Goal: Task Accomplishment & Management: Use online tool/utility

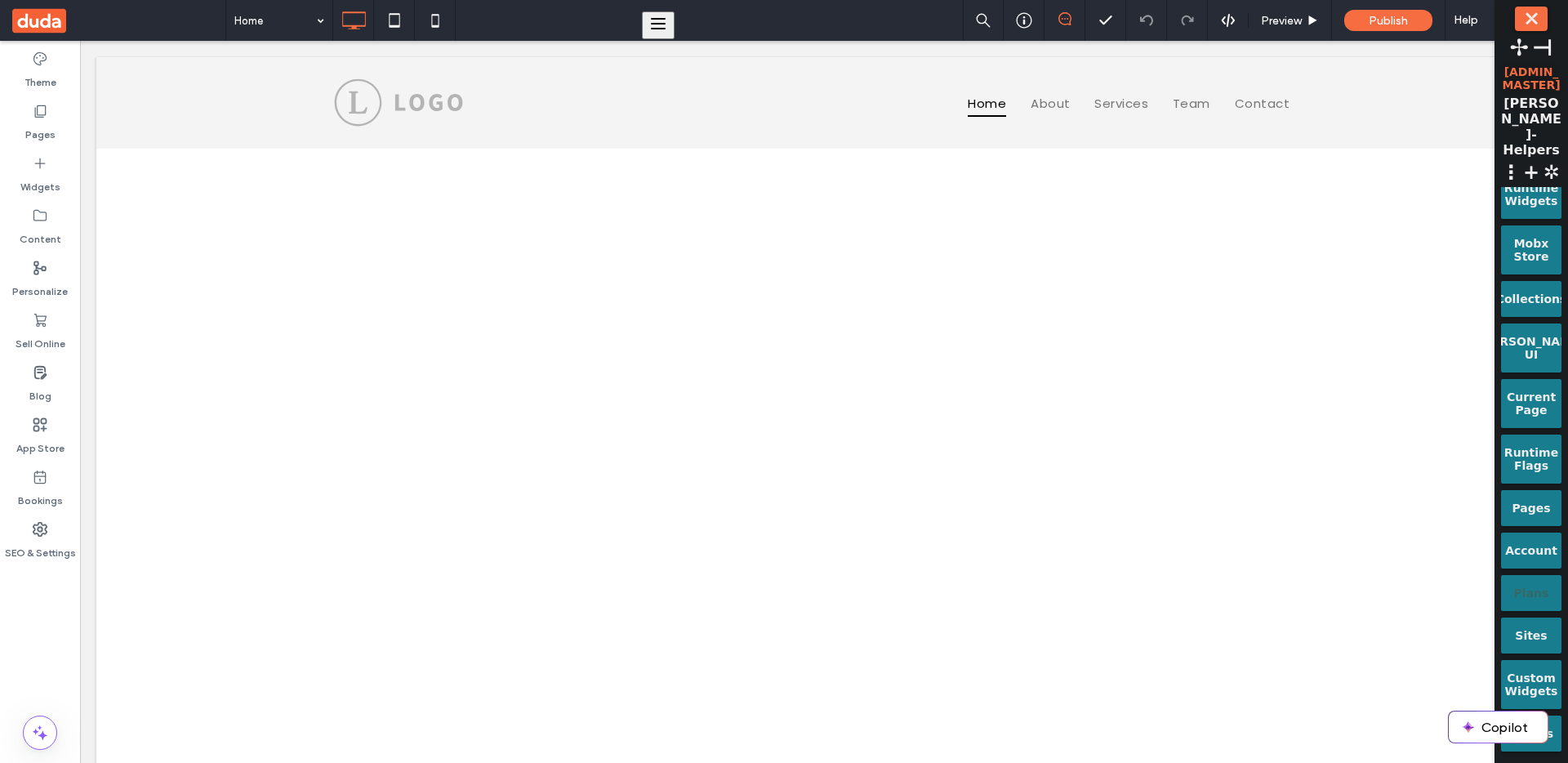
scroll to position [433, 0]
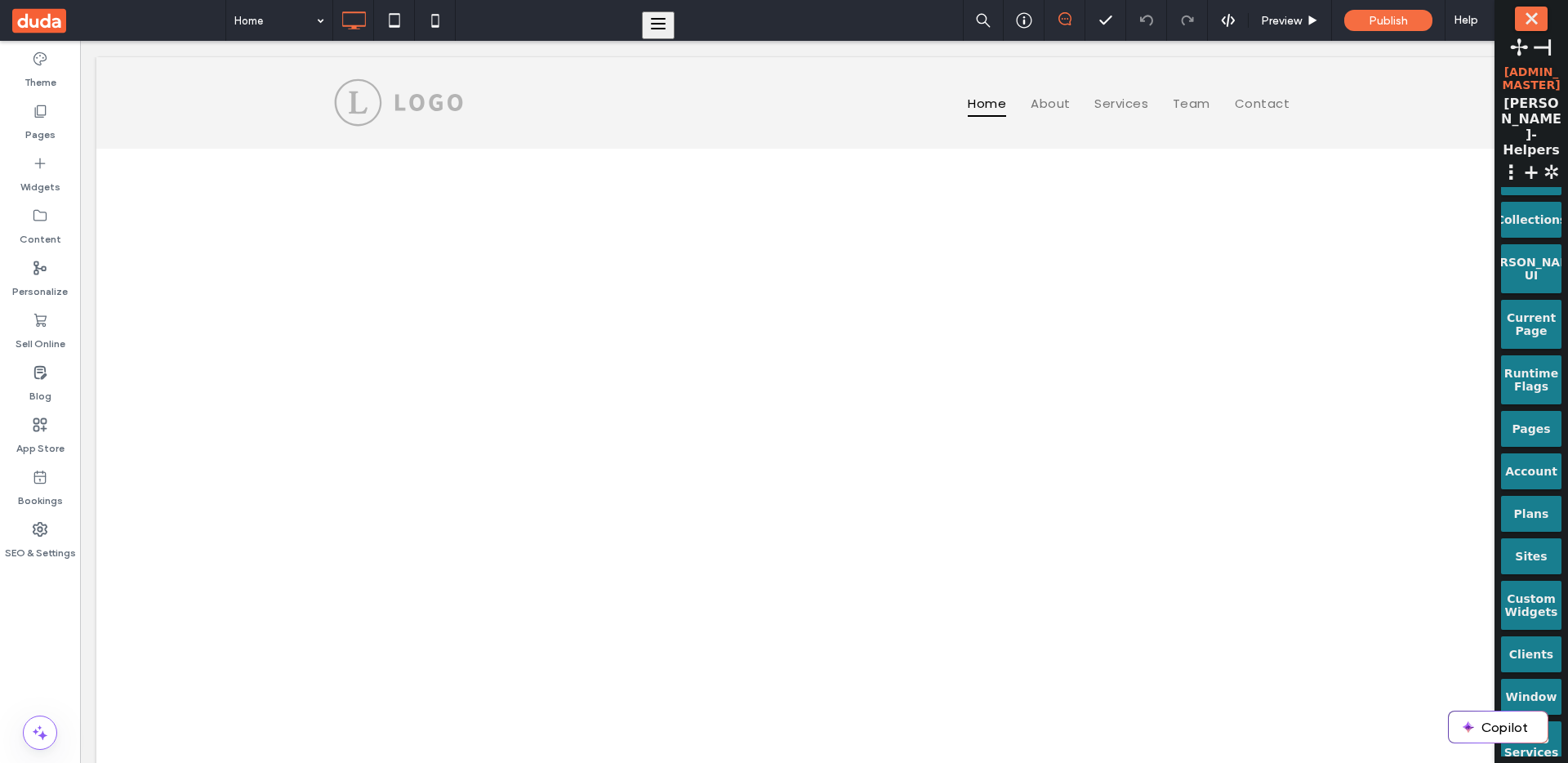
click at [1535, 617] on div "Strings Flags Flex Widgets Common Props Site Info Data Binding Runtime Widgets …" at bounding box center [1531, 471] width 61 height 569
click at [1536, 636] on div "Clients" at bounding box center [1531, 648] width 38 height 25
click at [1527, 647] on div "Clients" at bounding box center [1531, 654] width 61 height 36
click at [34, 503] on label "Bookings" at bounding box center [40, 497] width 45 height 23
click at [0, 0] on div at bounding box center [0, 0] width 0 height 0
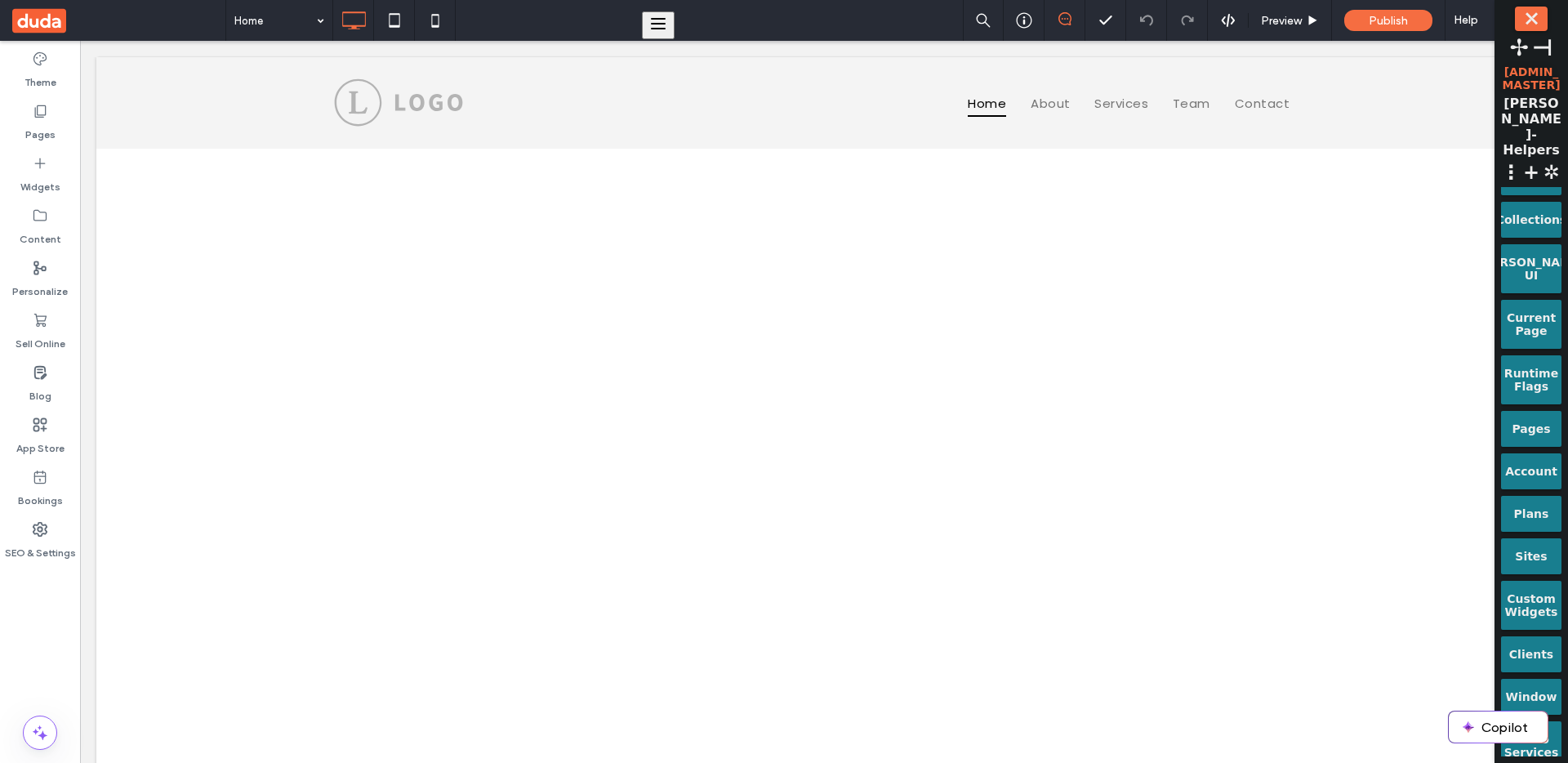
click at [0, 0] on div at bounding box center [0, 0] width 0 height 0
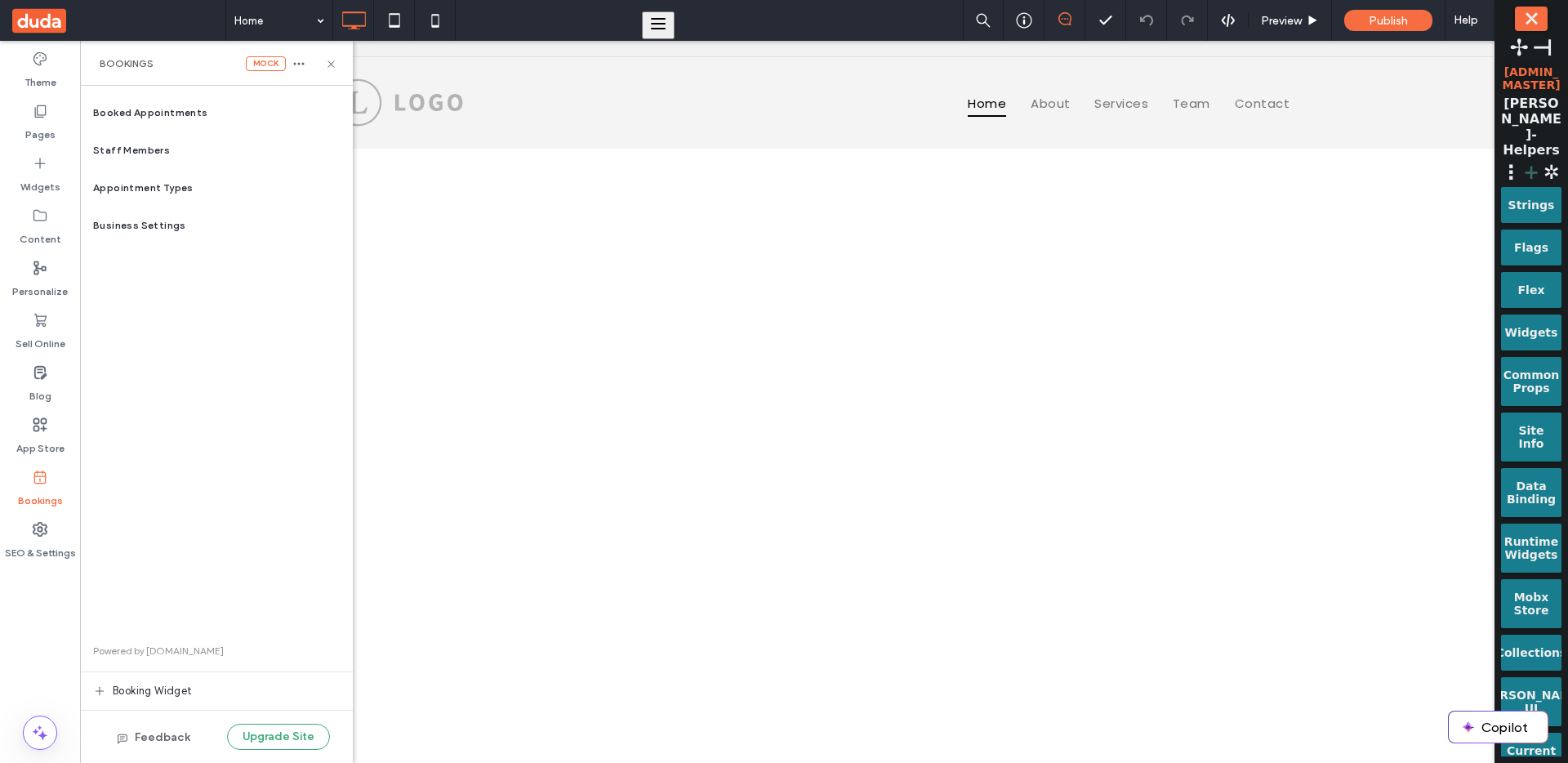
click at [1541, 161] on span "+" at bounding box center [1531, 172] width 19 height 23
click at [0, 0] on button "Create New Site" at bounding box center [0, 0] width 0 height 0
click at [200, 268] on div "Booked Appointments Staff Members Appointment Types Business Settings Powered b…" at bounding box center [216, 423] width 273 height 661
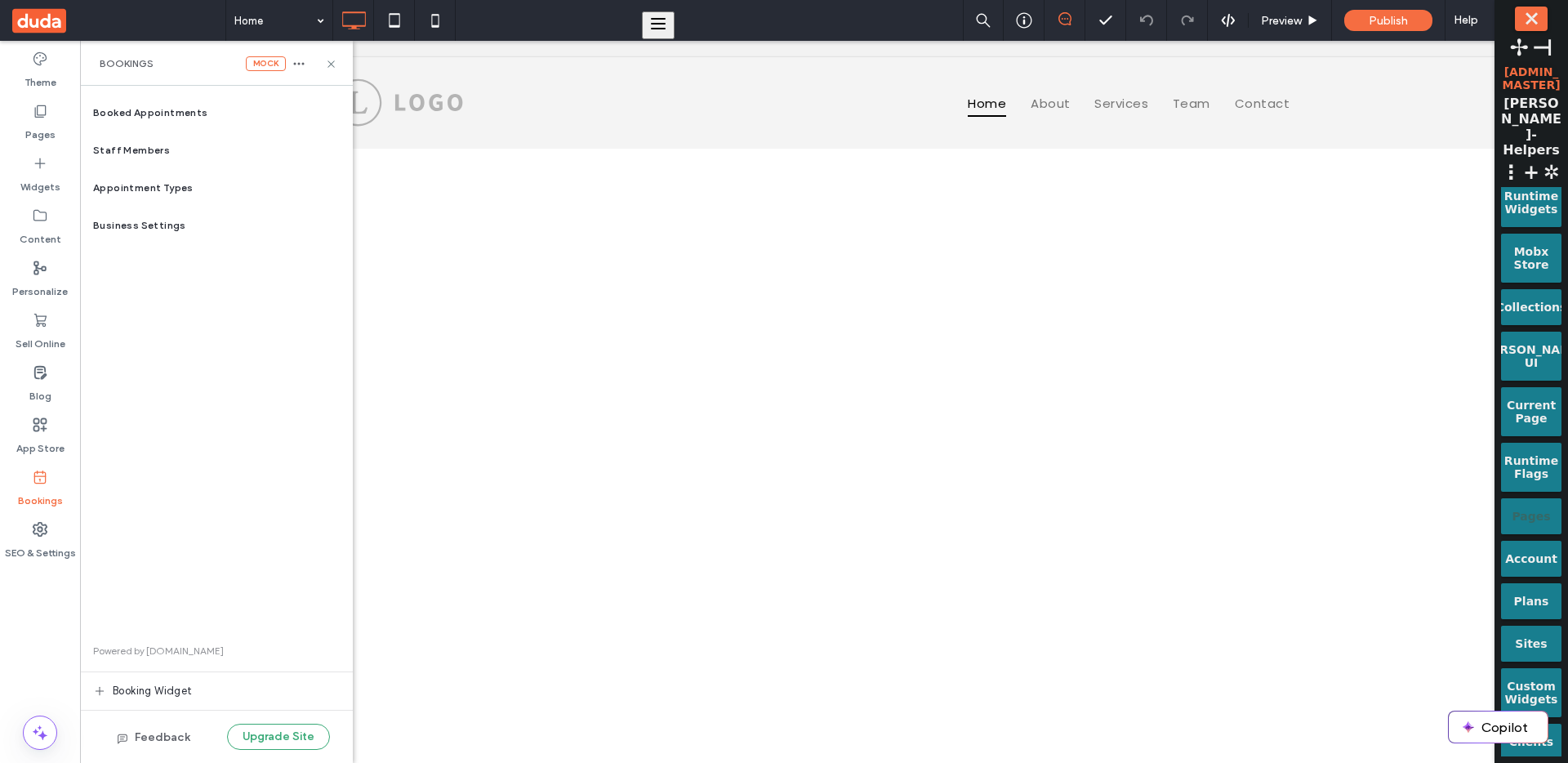
scroll to position [433, 0]
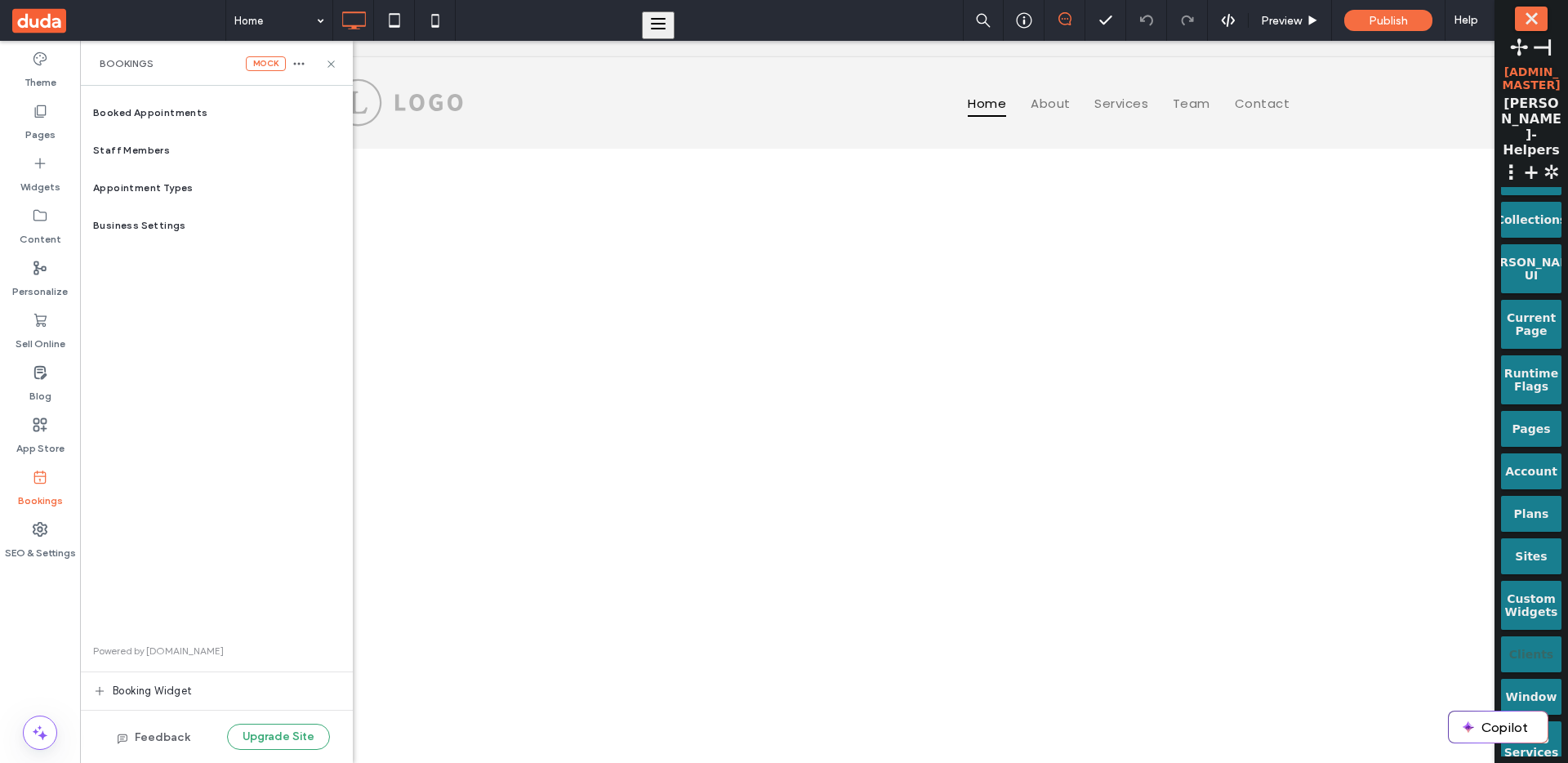
click at [1527, 636] on div "Clients" at bounding box center [1531, 648] width 38 height 25
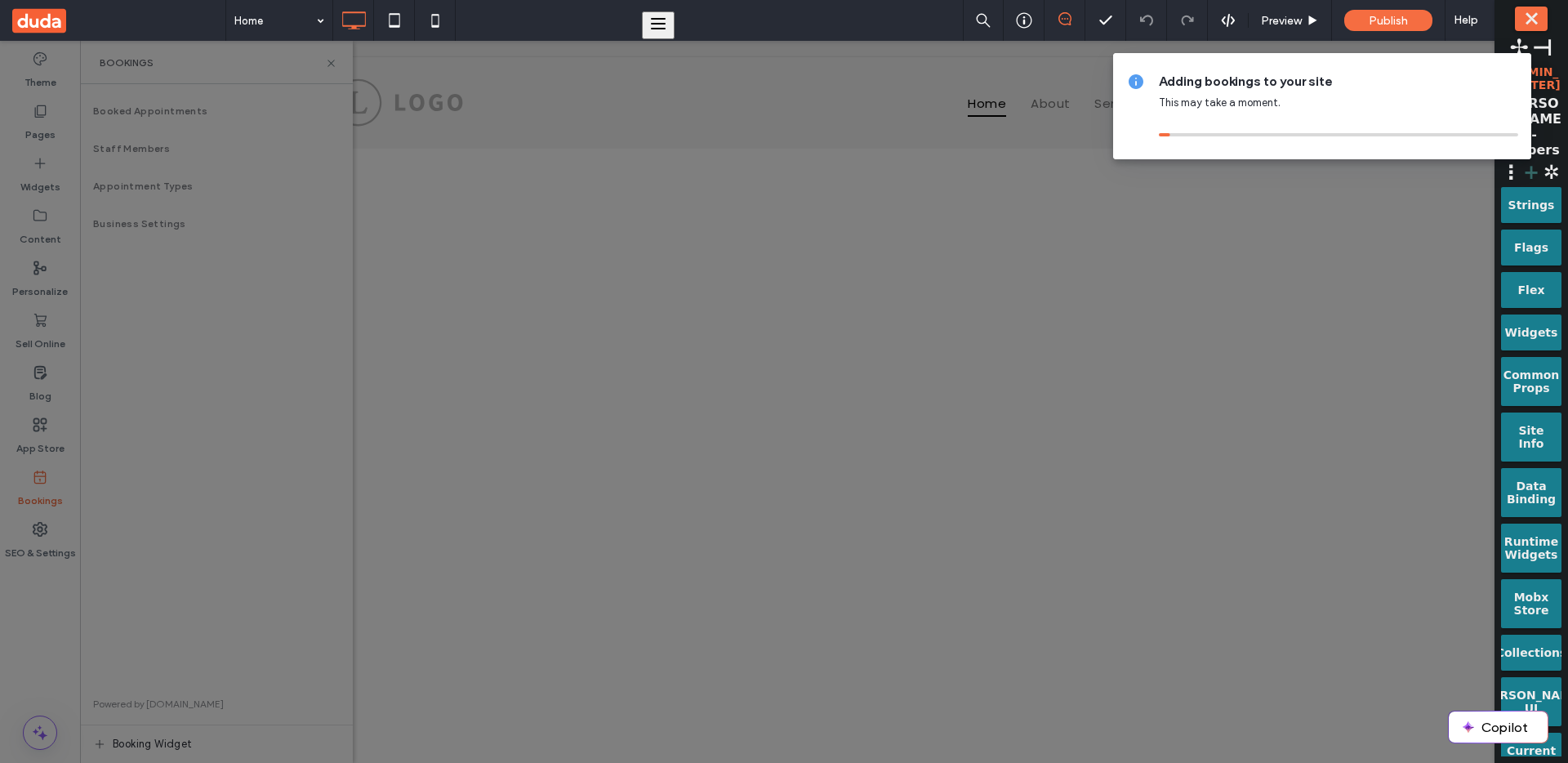
click at [1533, 161] on span "+" at bounding box center [1531, 172] width 19 height 23
click at [0, 0] on button "Create New Site" at bounding box center [0, 0] width 0 height 0
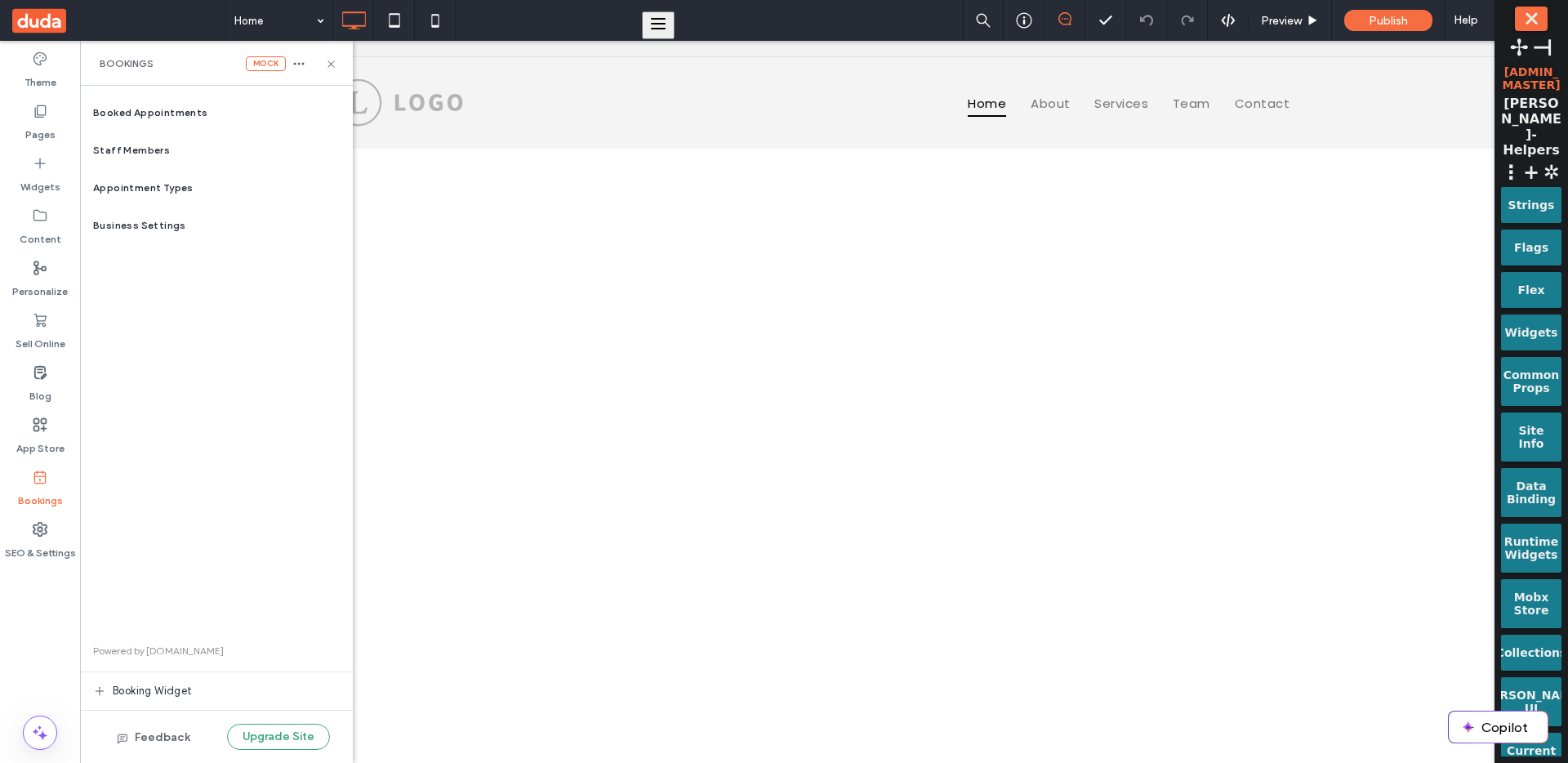
click at [305, 320] on div "Booked Appointments Staff Members Appointment Types Business Settings Powered b…" at bounding box center [216, 423] width 273 height 661
click at [219, 152] on div "Staff Members" at bounding box center [216, 150] width 273 height 38
click at [1507, 161] on span "⋮" at bounding box center [1511, 172] width 19 height 23
click at [0, 0] on button "Logs for Site" at bounding box center [0, 0] width 0 height 0
